Goal: Information Seeking & Learning: Learn about a topic

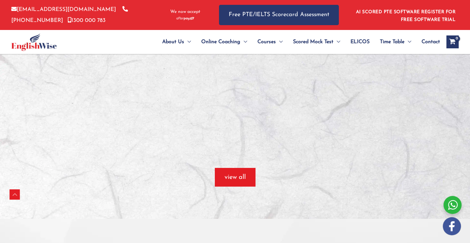
scroll to position [503, 0]
